Goal: Consume media (video, audio)

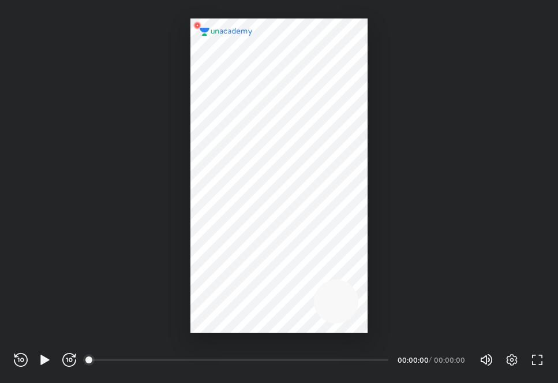
scroll to position [383, 558]
click at [39, 358] on icon "button" at bounding box center [45, 360] width 14 height 14
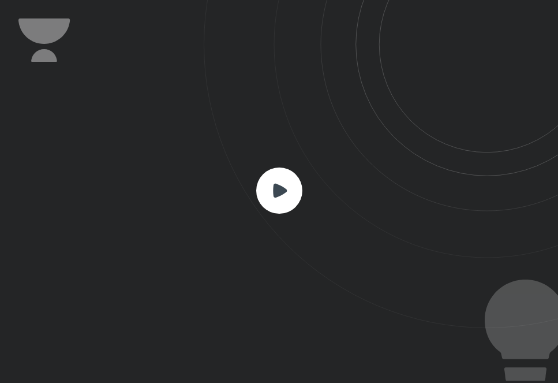
click at [290, 186] on rect at bounding box center [279, 190] width 46 height 46
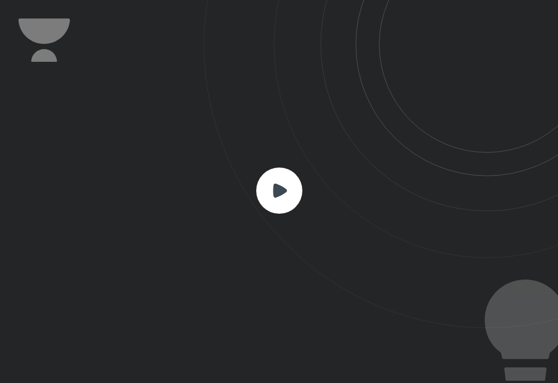
click at [290, 186] on rect at bounding box center [279, 190] width 46 height 46
drag, startPoint x: 291, startPoint y: 185, endPoint x: 280, endPoint y: 189, distance: 11.7
click at [280, 189] on icon at bounding box center [279, 190] width 46 height 46
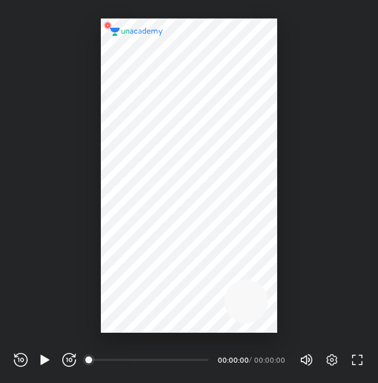
scroll to position [383, 378]
click at [39, 357] on icon "button" at bounding box center [45, 360] width 14 height 14
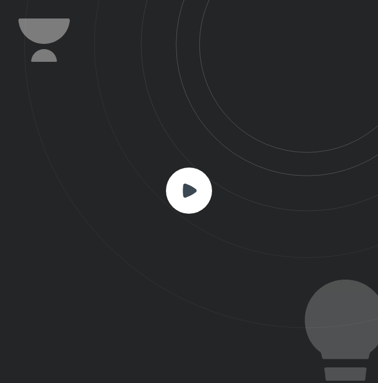
click at [204, 186] on rect at bounding box center [189, 190] width 46 height 46
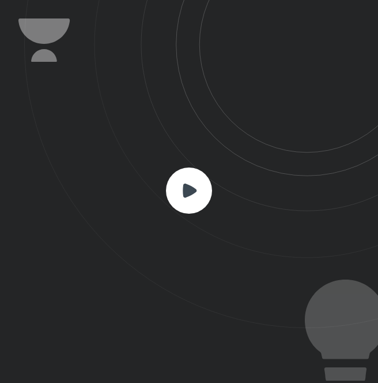
click at [204, 186] on rect at bounding box center [189, 190] width 46 height 46
drag, startPoint x: 204, startPoint y: 186, endPoint x: 376, endPoint y: 204, distance: 173.4
click at [312, 204] on div at bounding box center [189, 191] width 378 height 383
click at [168, 192] on rect at bounding box center [189, 190] width 46 height 46
click at [168, 186] on rect at bounding box center [189, 190] width 46 height 46
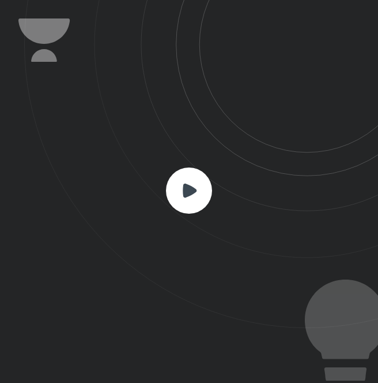
click at [167, 185] on rect at bounding box center [189, 190] width 46 height 46
